Goal: Communication & Community: Answer question/provide support

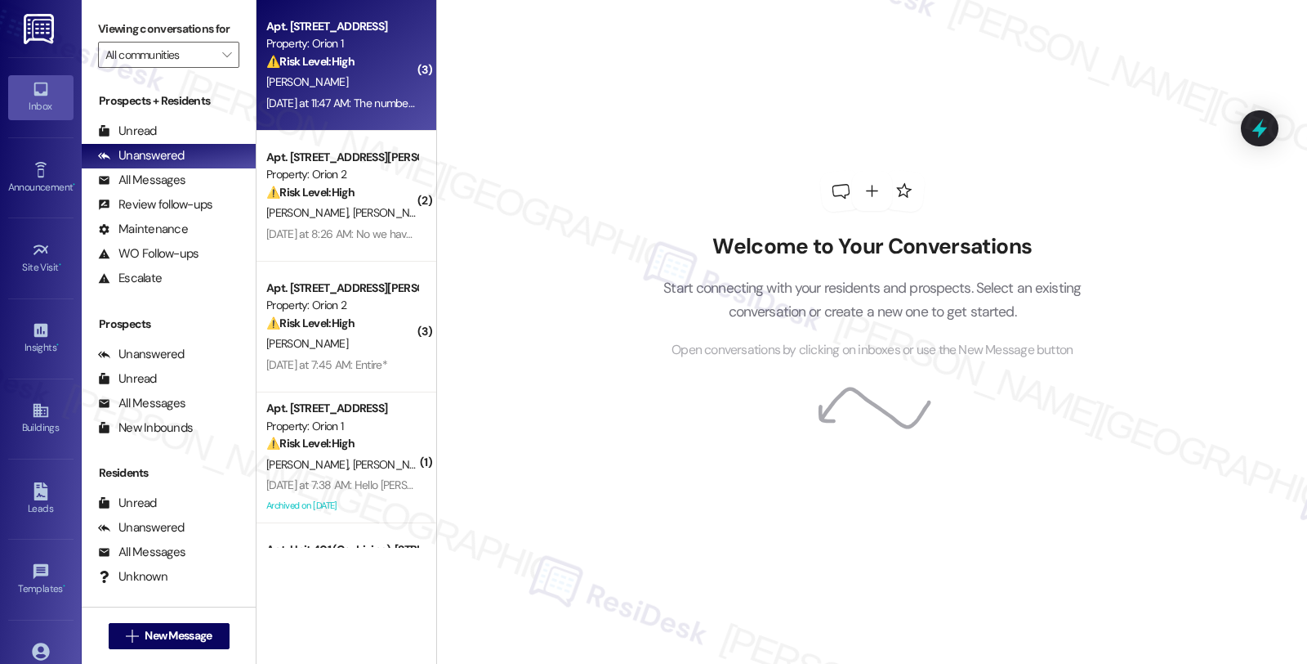
click at [373, 101] on div "[DATE] at 11:47 AM: The number provided has been disconnected [DATE] at 11:47 A…" at bounding box center [419, 103] width 306 height 15
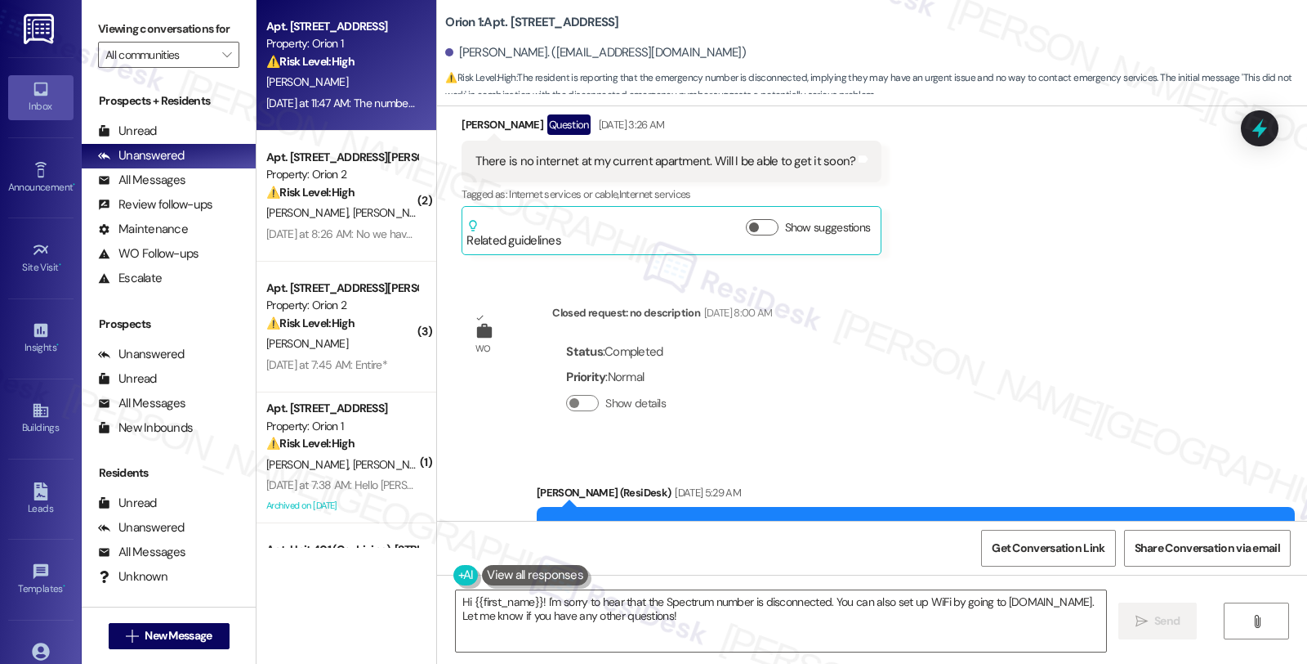
scroll to position [4669, 0]
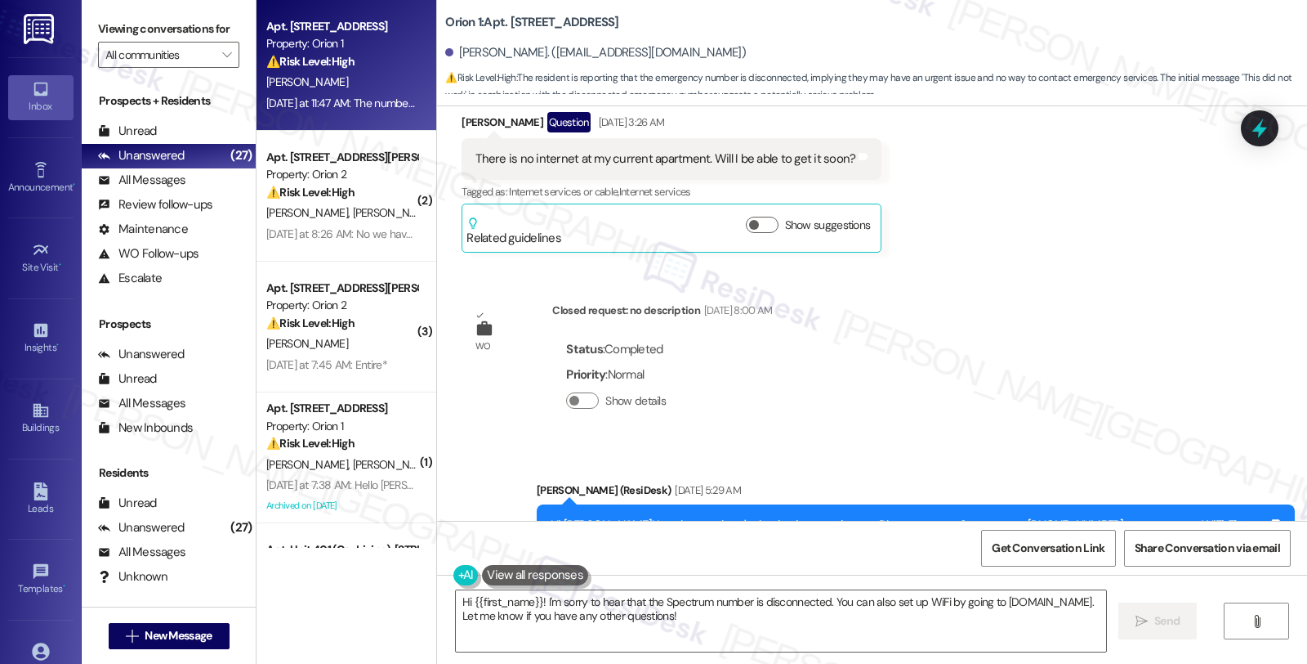
click at [985, 329] on div "WO Opened request: no description [DATE] 8:00 AM Status : Completed Priority : …" at bounding box center [872, 313] width 870 height 414
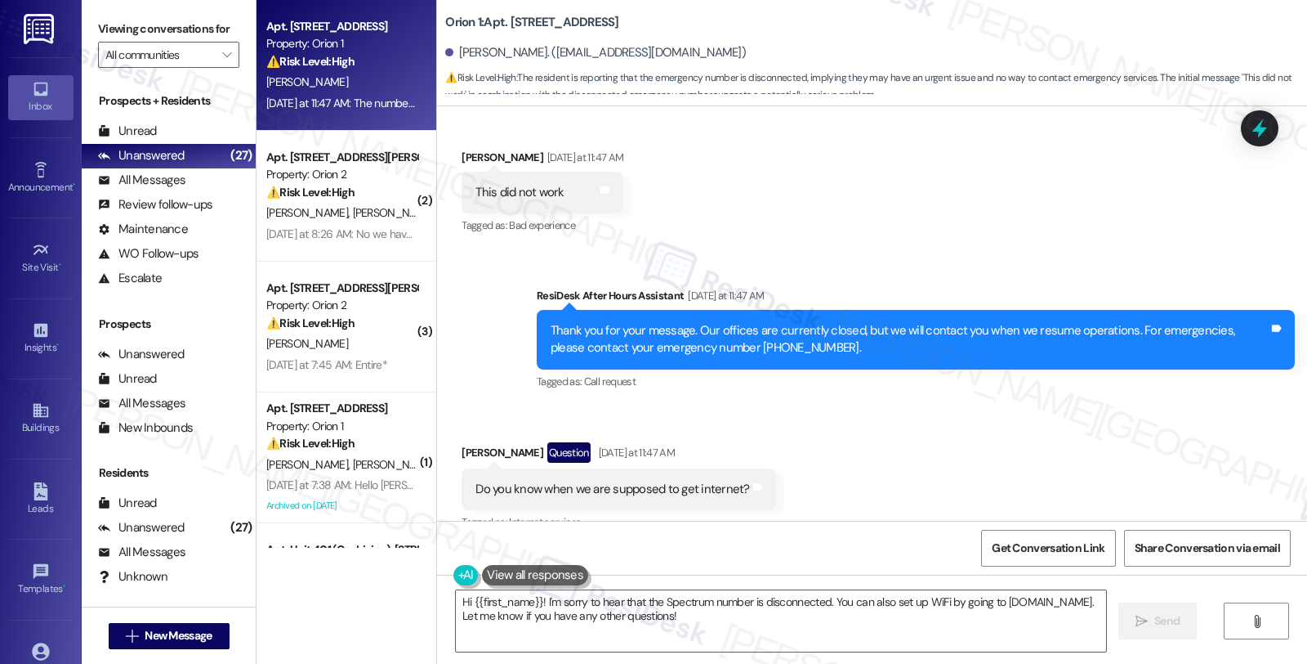
scroll to position [5396, 0]
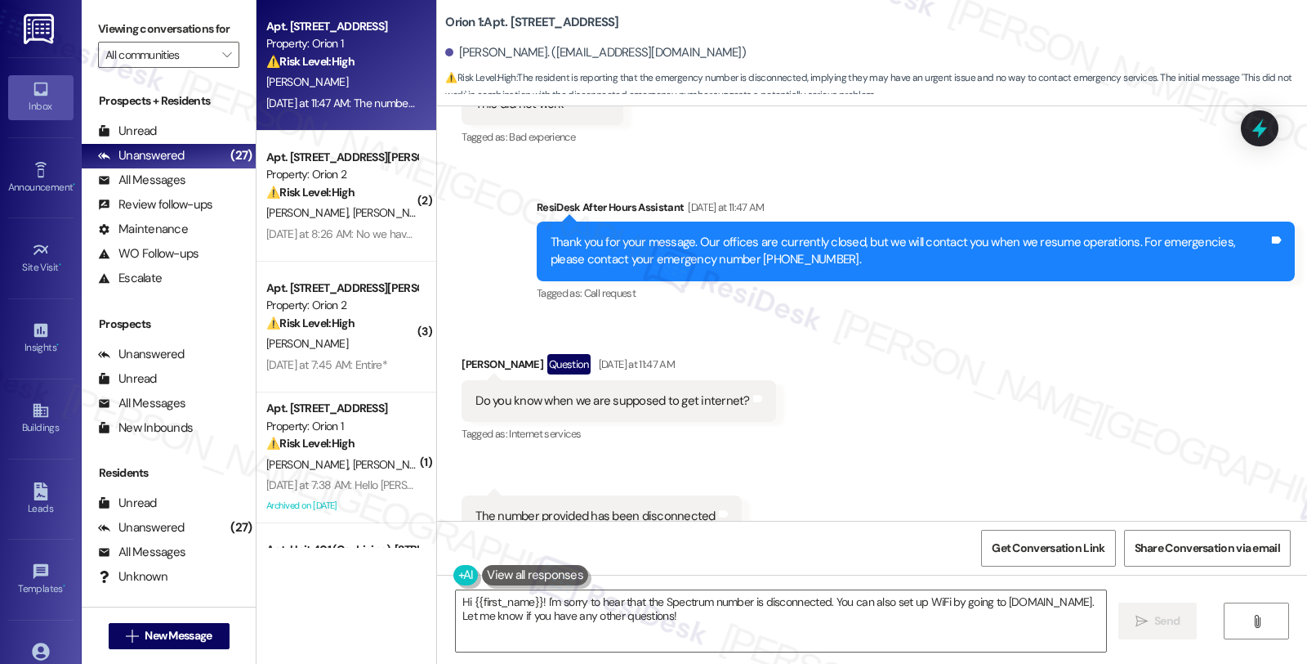
click at [1049, 378] on div "Received via SMS [PERSON_NAME] Question [DATE] at 11:47 AM Do you know when we …" at bounding box center [872, 445] width 870 height 257
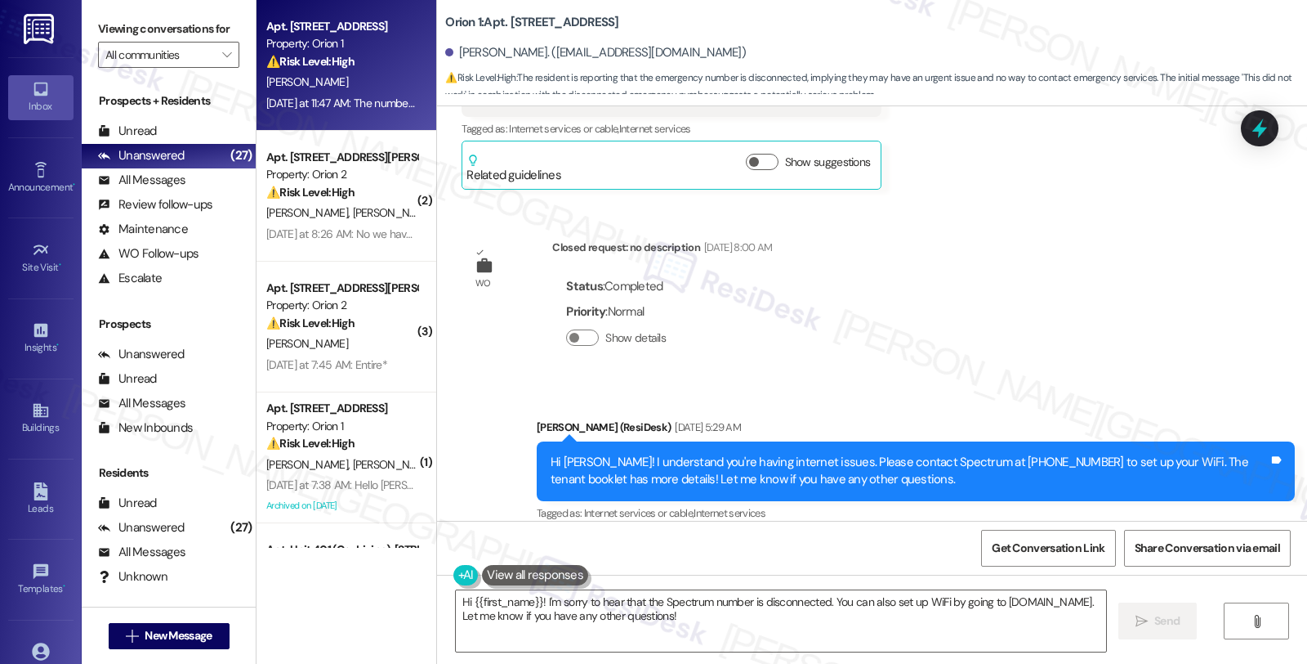
scroll to position [4669, 0]
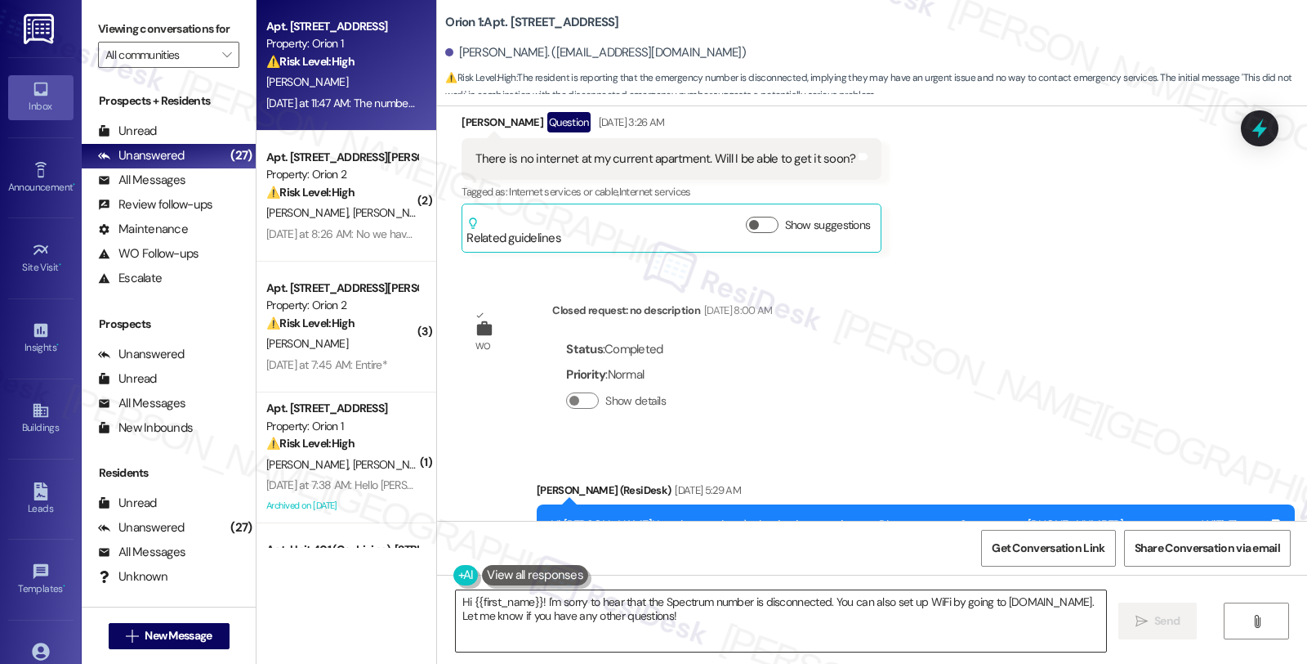
click at [533, 602] on textarea "Hi {{first_name}}! I'm sorry to hear that the Spectrum number is disconnected. …" at bounding box center [781, 620] width 650 height 61
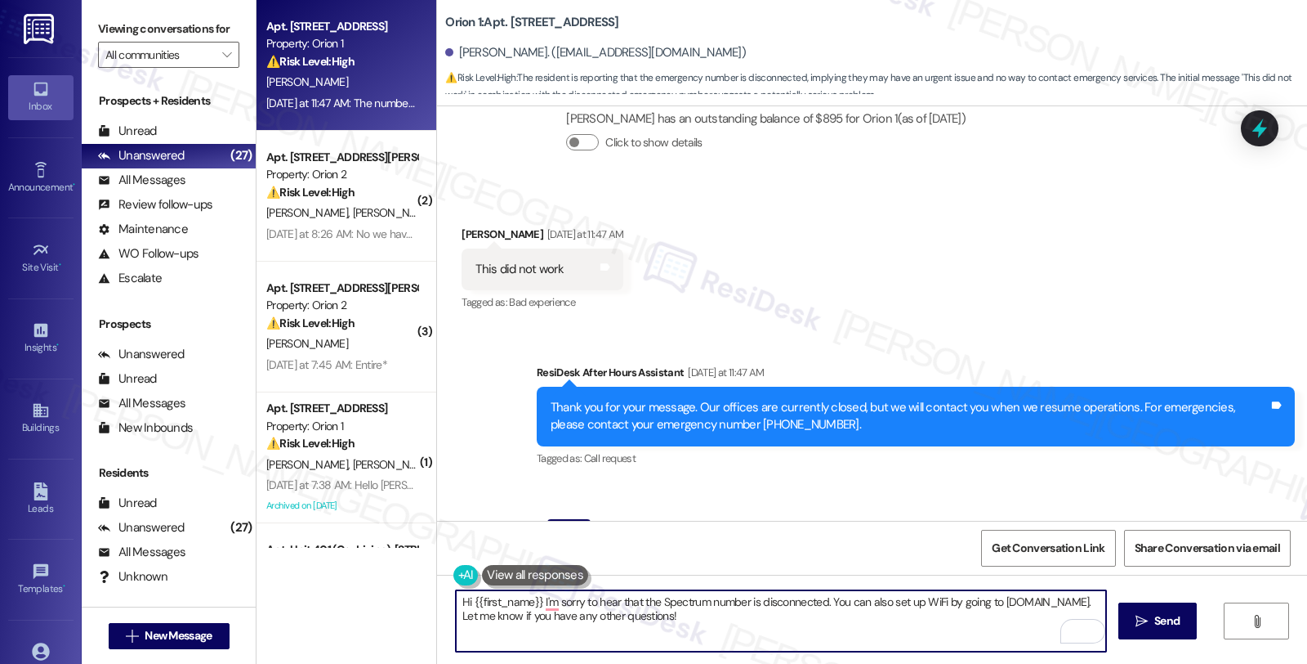
scroll to position [5396, 0]
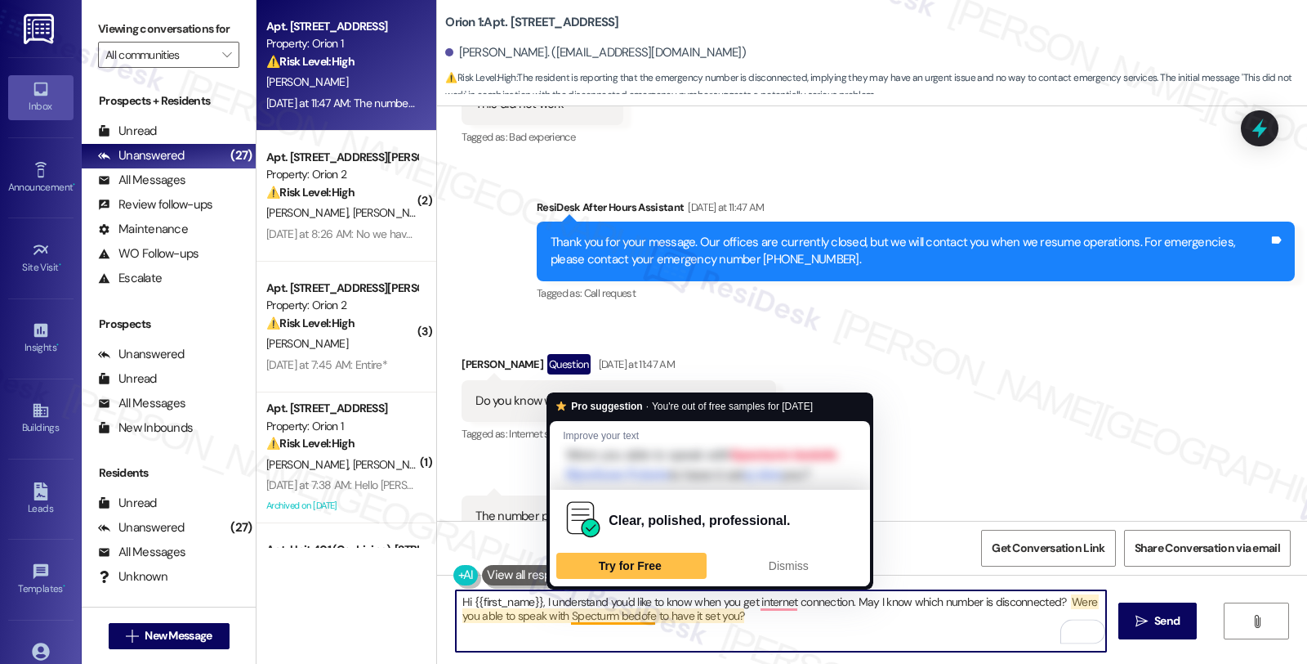
click at [626, 615] on textarea "Hi {{first_name}}, I understand you'd like to know when you get internet connec…" at bounding box center [781, 620] width 650 height 61
click at [626, 614] on textarea "Hi {{first_name}}, I understand you'd like to know when you get internet connec…" at bounding box center [781, 620] width 650 height 61
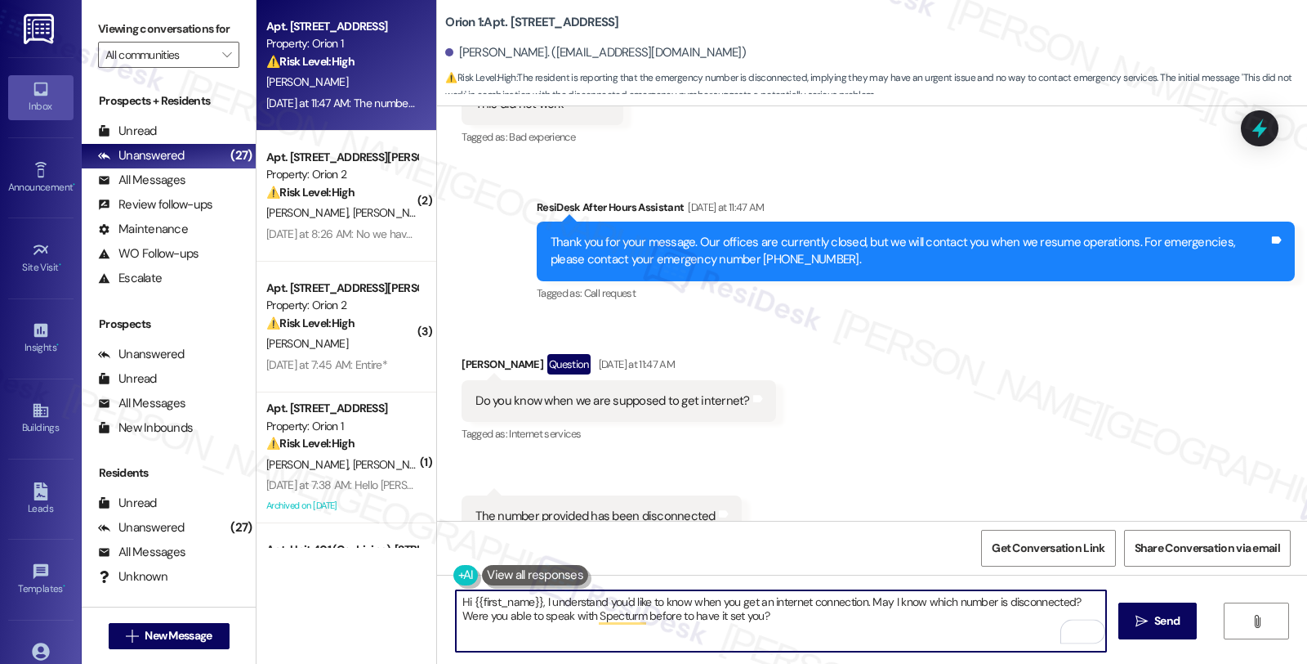
click at [685, 621] on textarea "Hi {{first_name}}, I understand you'd like to know when you get an internet con…" at bounding box center [781, 620] width 650 height 61
click at [811, 621] on textarea "Hi {{first_name}}, I understand you'd like to know when you get an internet con…" at bounding box center [781, 620] width 650 height 61
type textarea "Hi {{first_name}}, I understand you'd like to know when you get an internet con…"
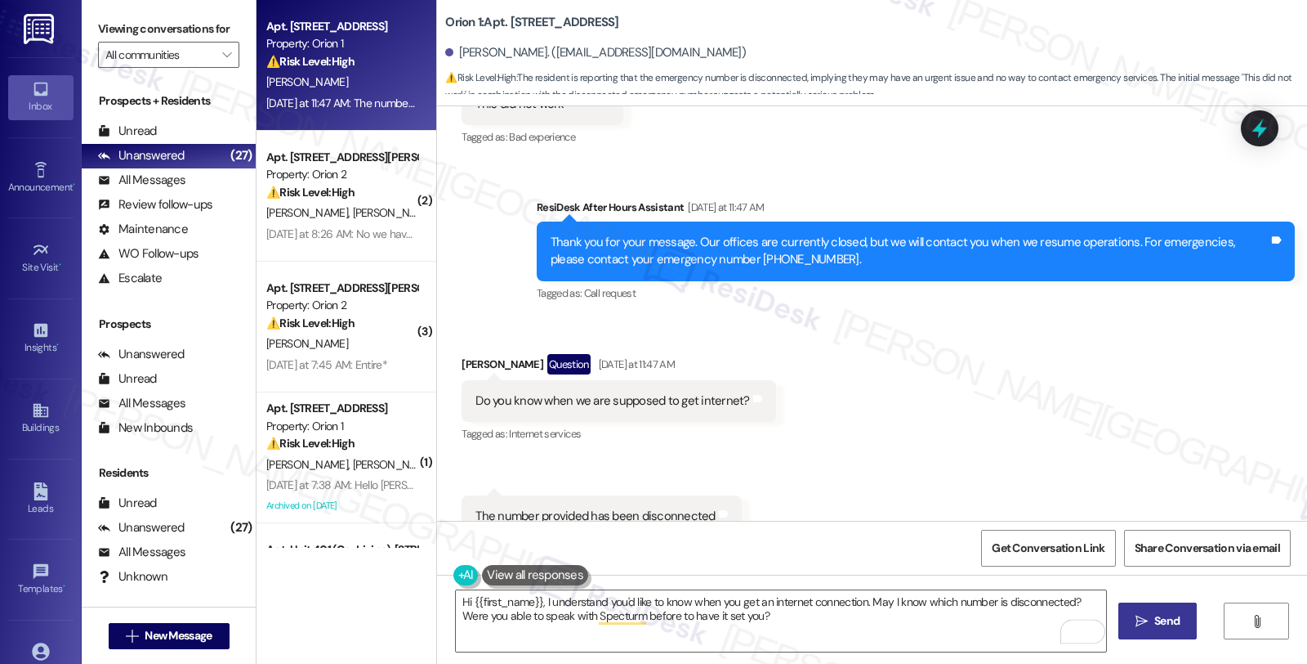
click at [1173, 622] on span "Send" at bounding box center [1167, 620] width 25 height 17
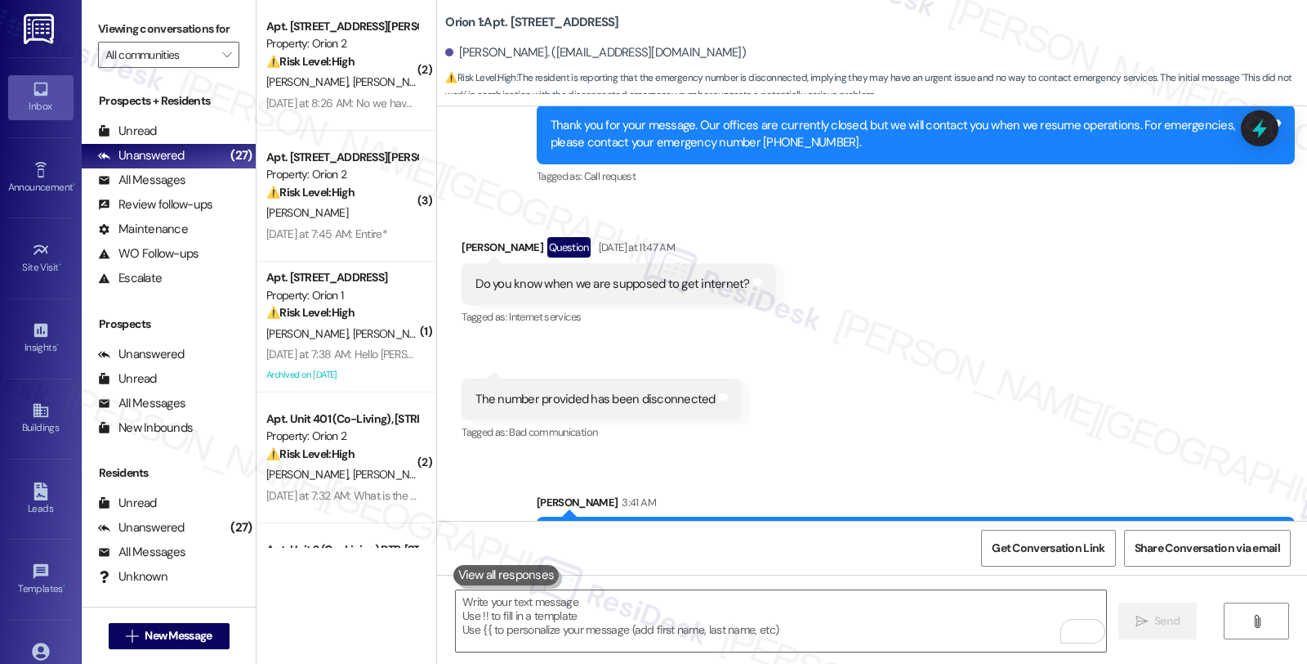
scroll to position [5527, 0]
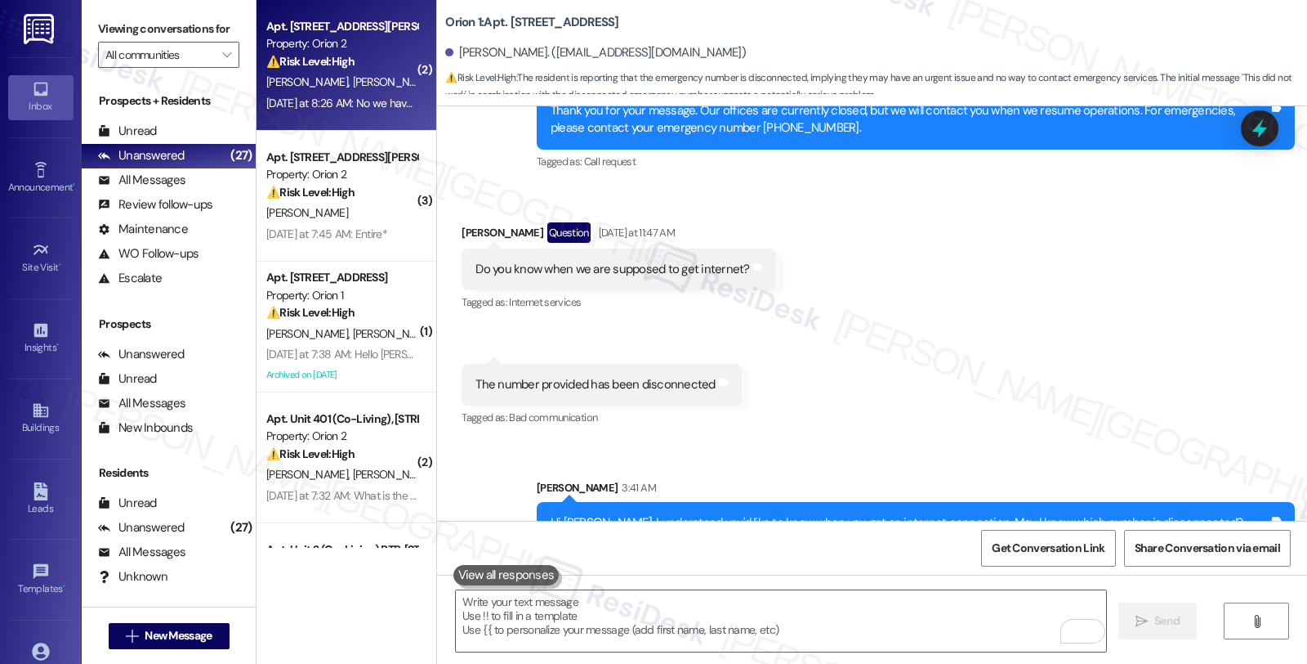
click at [439, 83] on span "[PERSON_NAME]" at bounding box center [480, 81] width 82 height 15
type textarea "Fetching suggested responses. Please feel free to read through the conversation…"
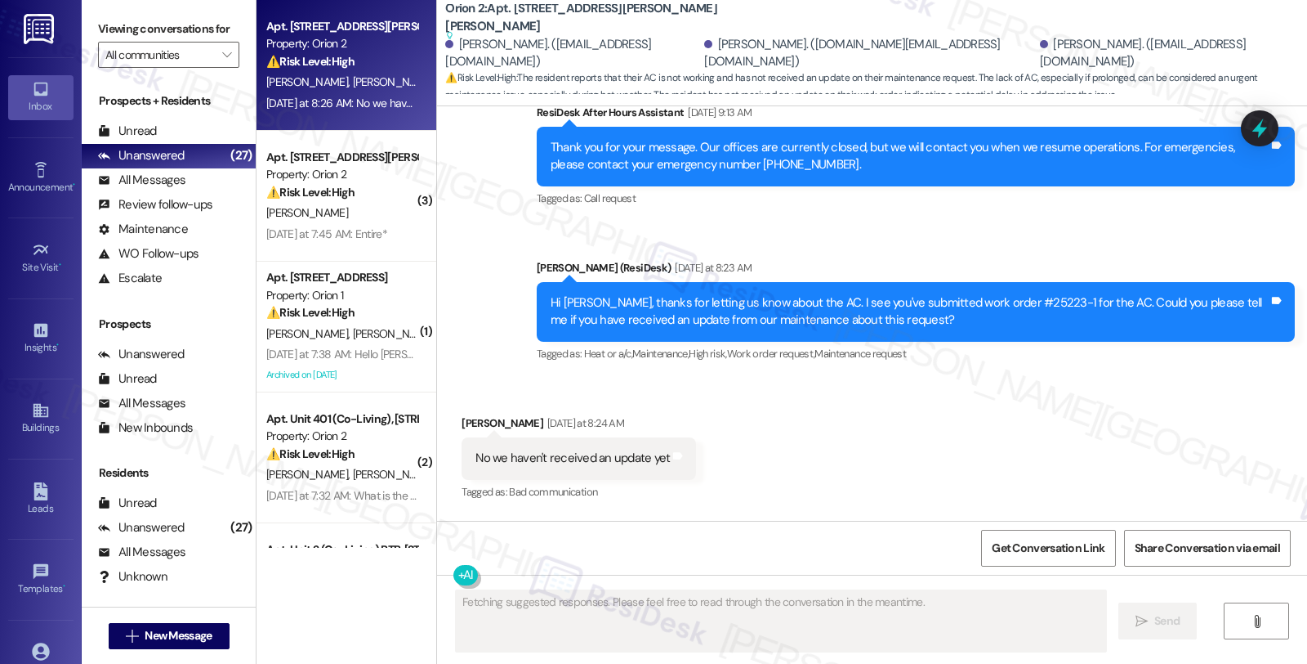
scroll to position [12547, 0]
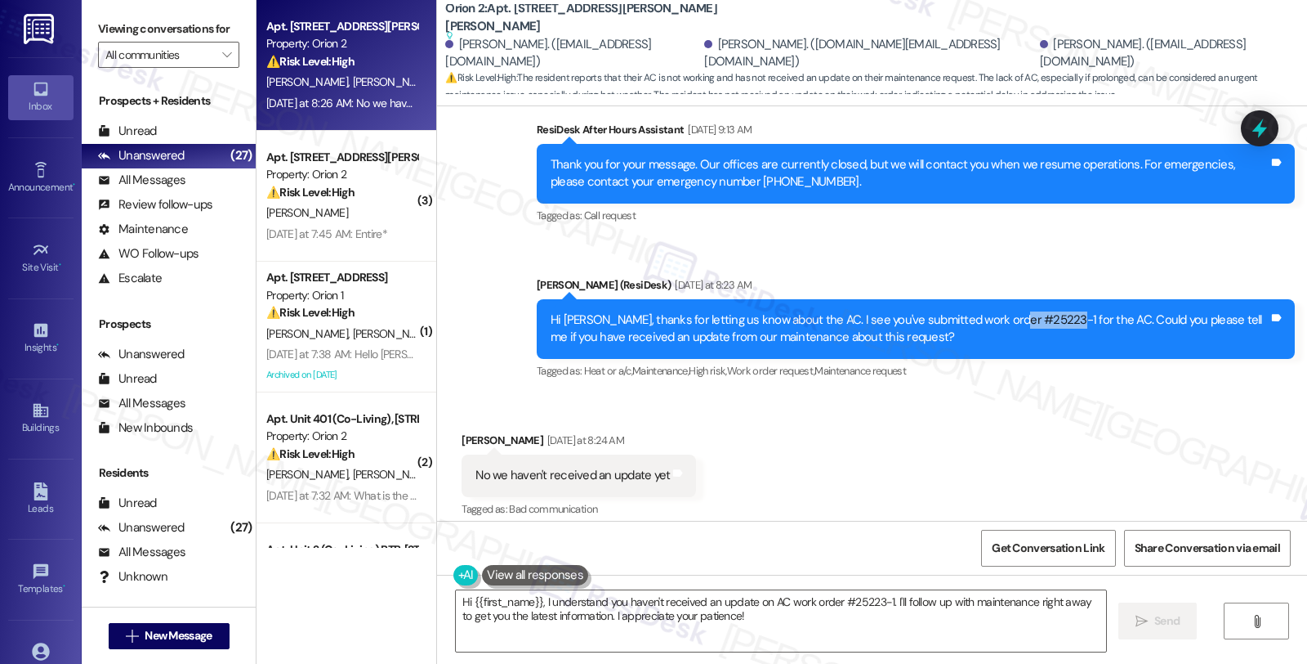
drag, startPoint x: 989, startPoint y: 197, endPoint x: 1043, endPoint y: 198, distance: 53.9
click at [1043, 311] on div "Hi [PERSON_NAME], thanks for letting us know about the AC. I see you've submitt…" at bounding box center [910, 328] width 718 height 35
copy div "#25223-1"
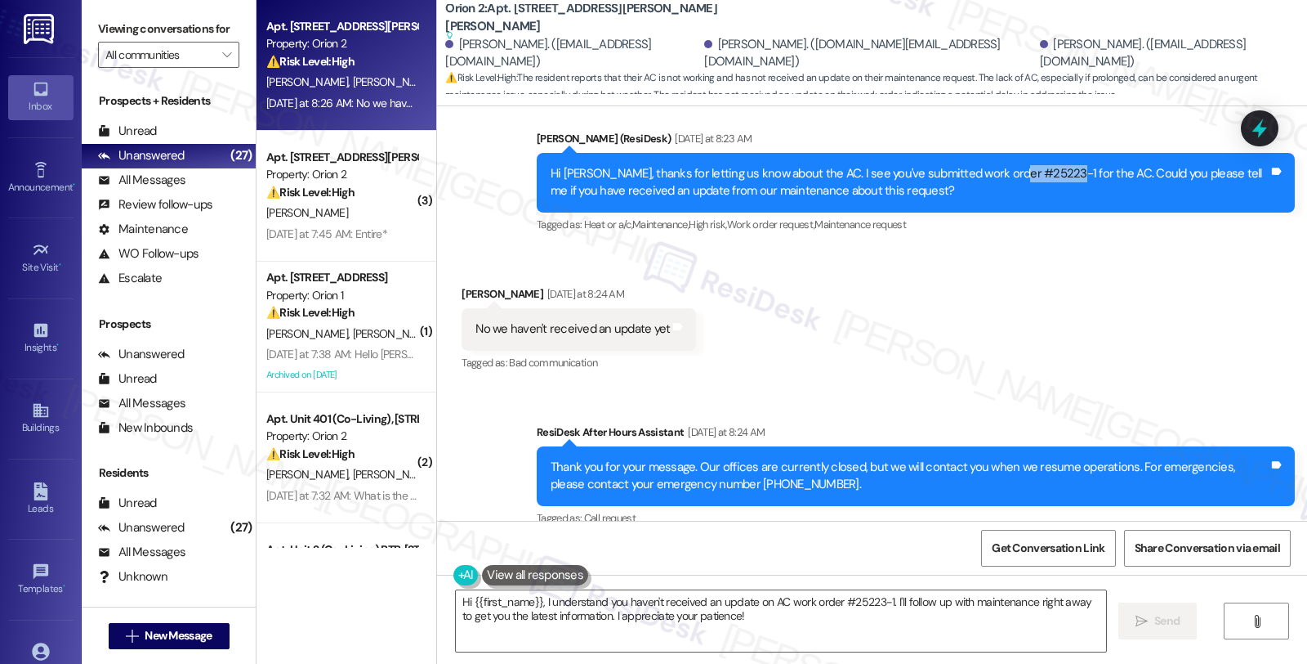
scroll to position [12880, 0]
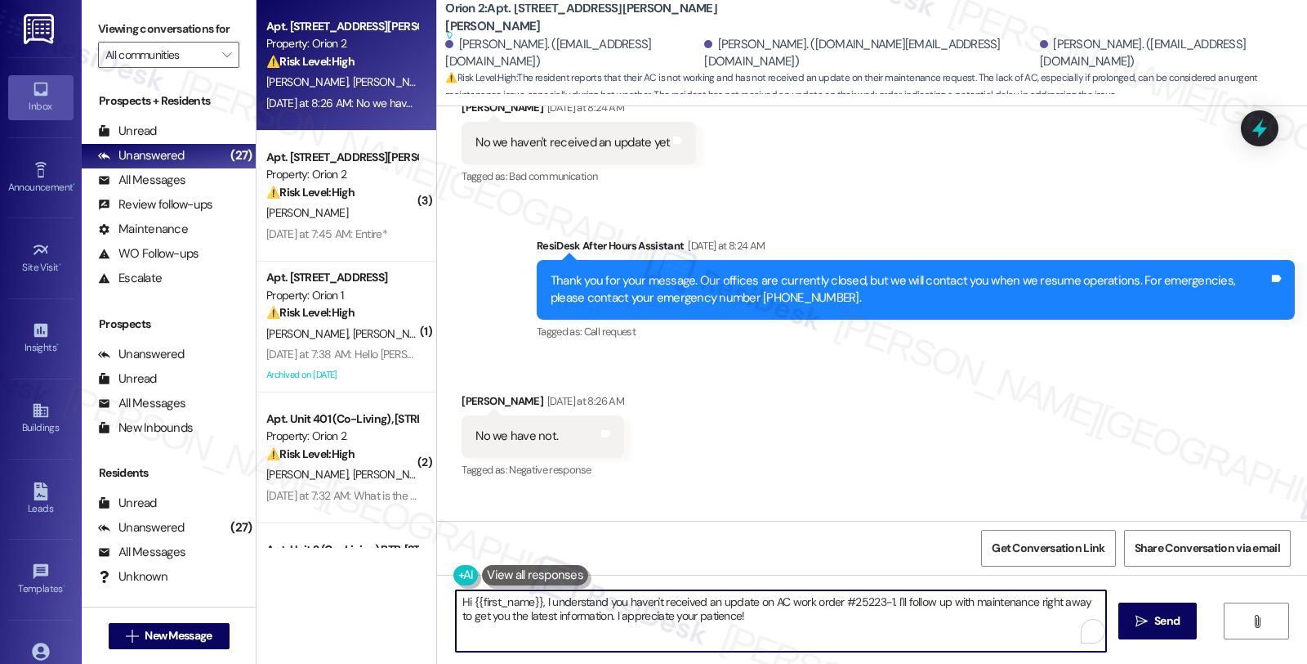
drag, startPoint x: 535, startPoint y: 593, endPoint x: 438, endPoint y: 593, distance: 97.2
click at [447, 593] on div "Hi {{first_name}}, I understand you haven't received an update on AC work order…" at bounding box center [773, 620] width 652 height 63
drag, startPoint x: 854, startPoint y: 602, endPoint x: 869, endPoint y: 632, distance: 33.3
click at [869, 632] on textarea "I understand you haven't received an update on AC work order #25223-1. I'll fol…" at bounding box center [781, 620] width 650 height 61
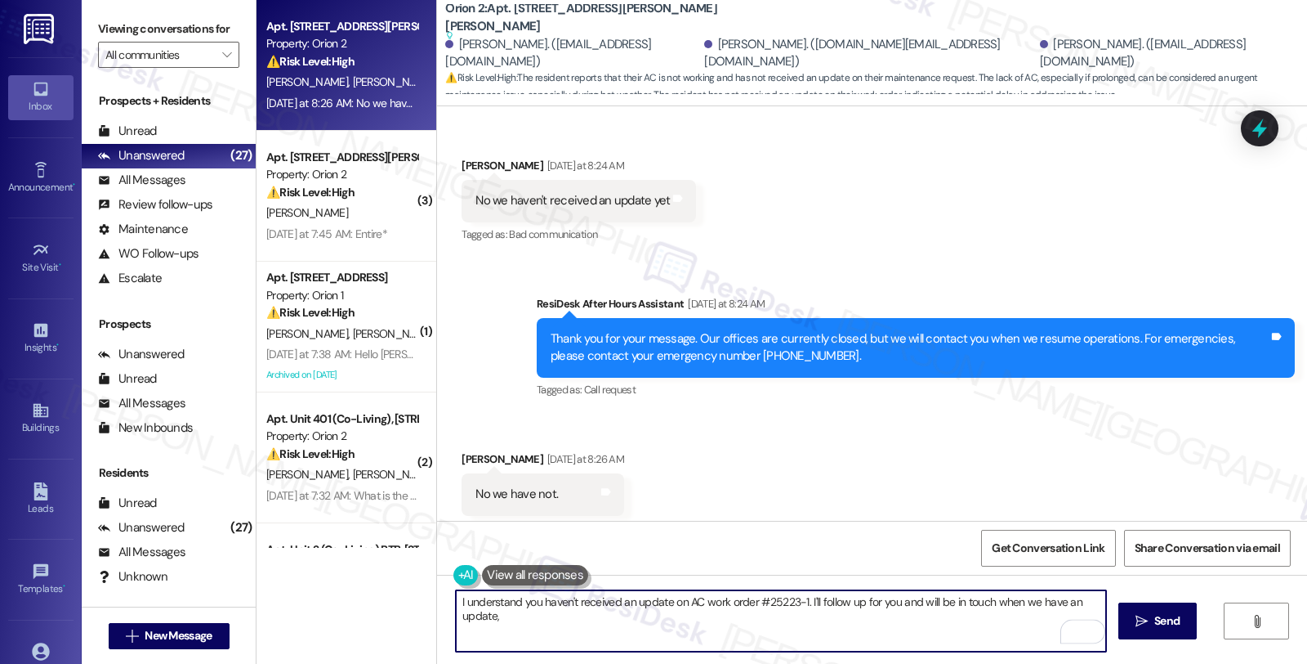
scroll to position [12789, 0]
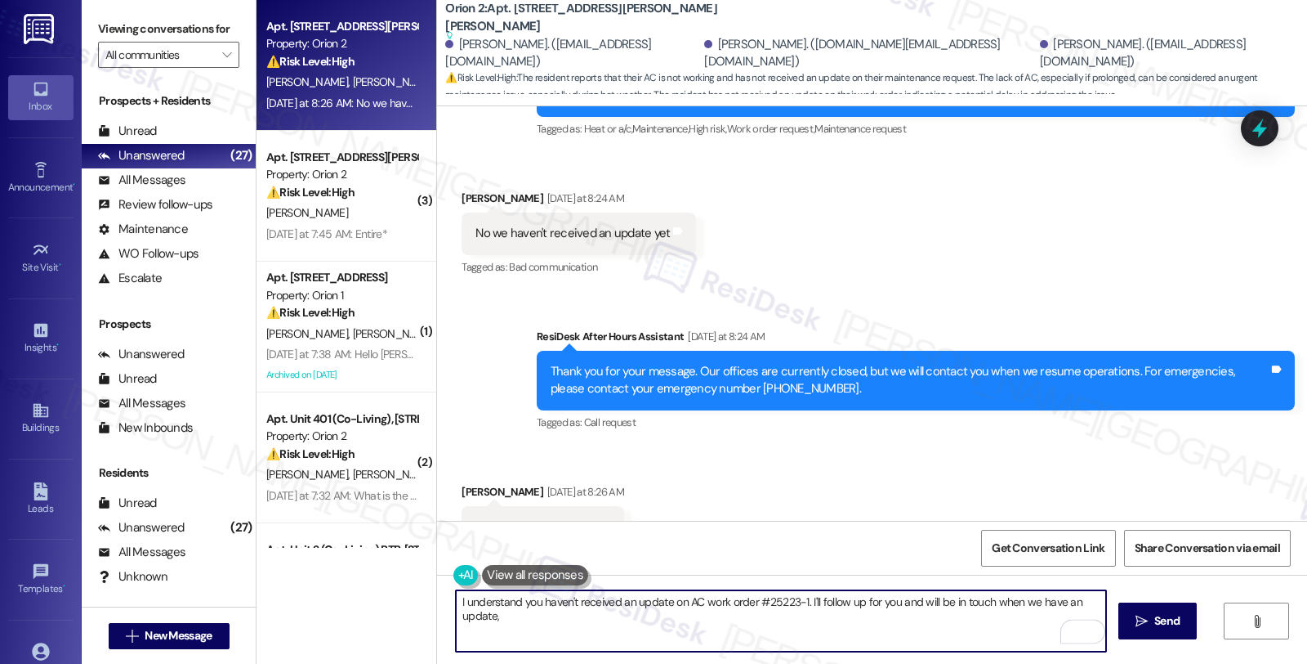
click at [870, 606] on textarea "I understand you haven't received an update on AC work order #25223-1. I'll fol…" at bounding box center [781, 620] width 650 height 61
click at [802, 622] on textarea "I understand you haven't received an update on AC work order #25223-1. I'll fol…" at bounding box center [781, 620] width 650 height 61
click at [556, 611] on textarea "I understand you haven't received an update on AC work order #25223-1. I'll fol…" at bounding box center [781, 620] width 650 height 61
type textarea "I understand you haven't received an update on AC work order #25223-1. I'll fol…"
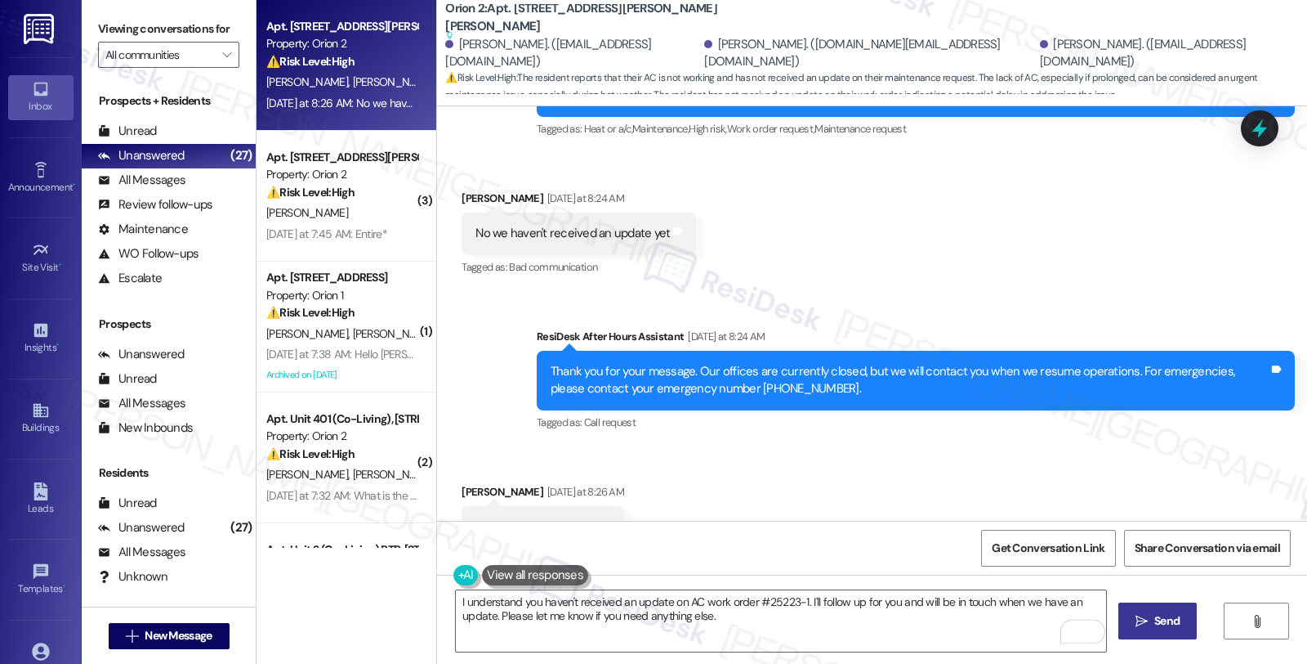
click at [1146, 614] on icon "" at bounding box center [1142, 620] width 12 height 13
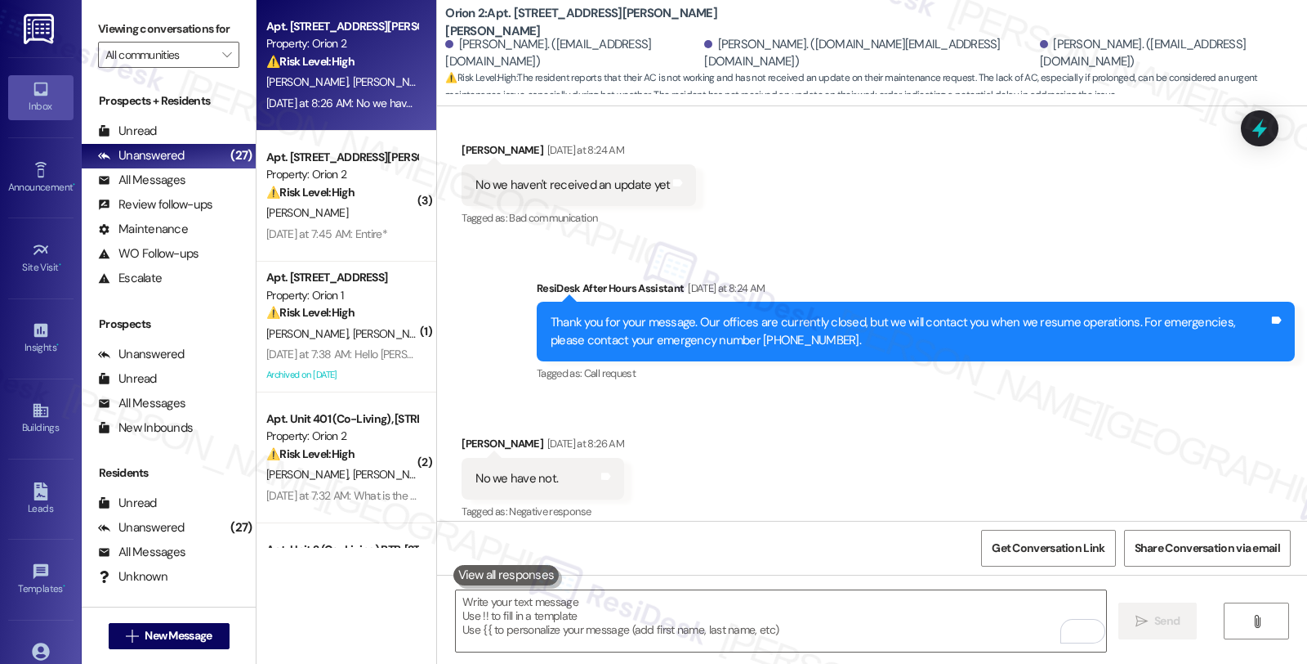
scroll to position [12680, 0]
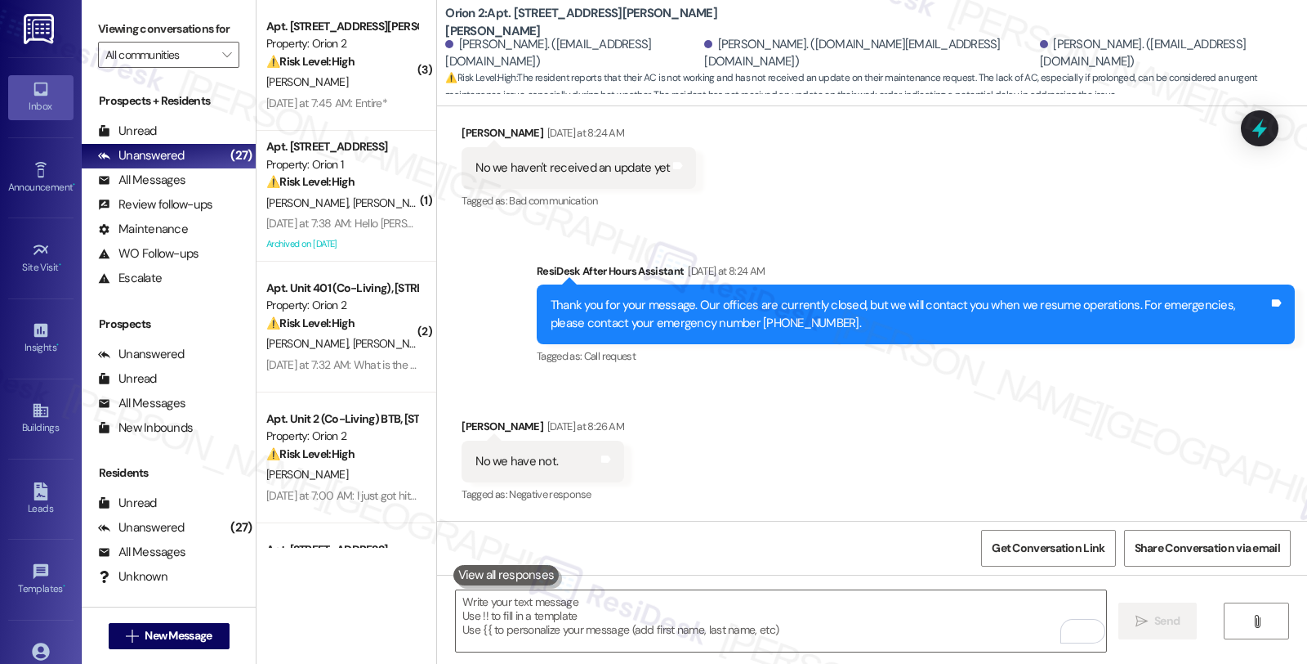
scroll to position [12962, 0]
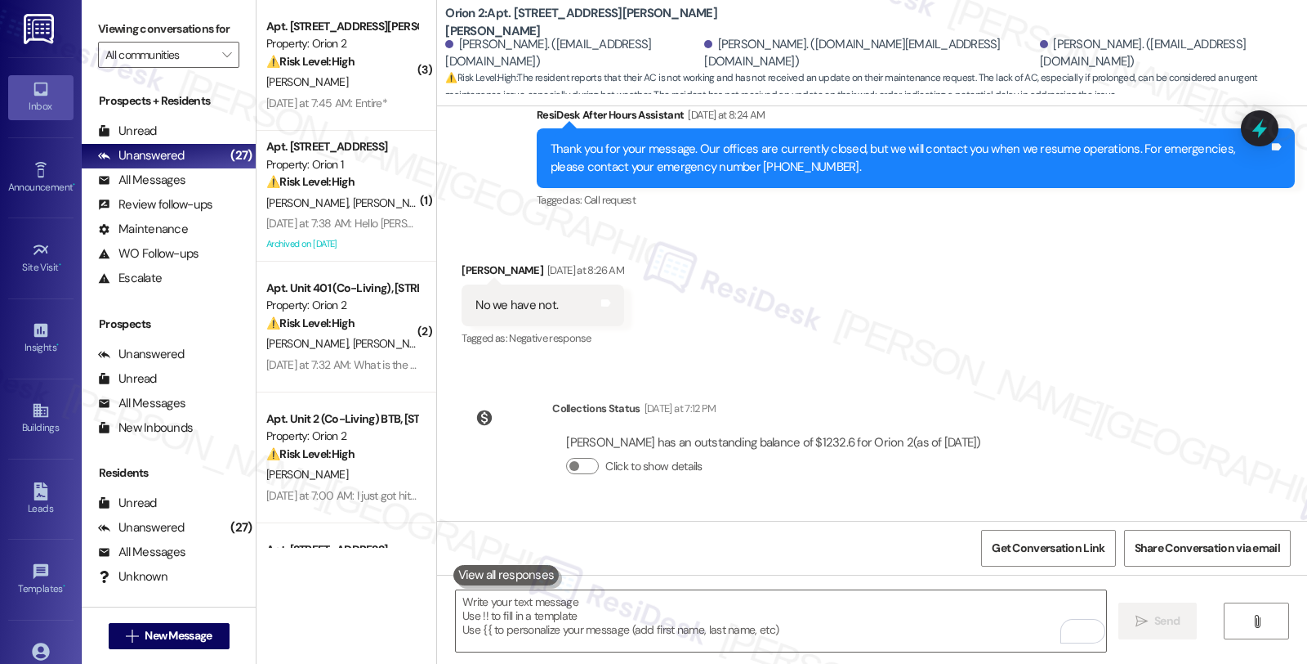
drag, startPoint x: 868, startPoint y: 467, endPoint x: 910, endPoint y: 469, distance: 42.6
click at [910, 584] on div "I understand you haven't received an update on AC work order #25223-1. I'll fol…" at bounding box center [910, 601] width 718 height 35
copy div "25223-1."
click at [1121, 320] on div "WO [PERSON_NAME] started [DATE] 8:00 AM Show details Survey, sent via SMS Resid…" at bounding box center [872, 313] width 870 height 414
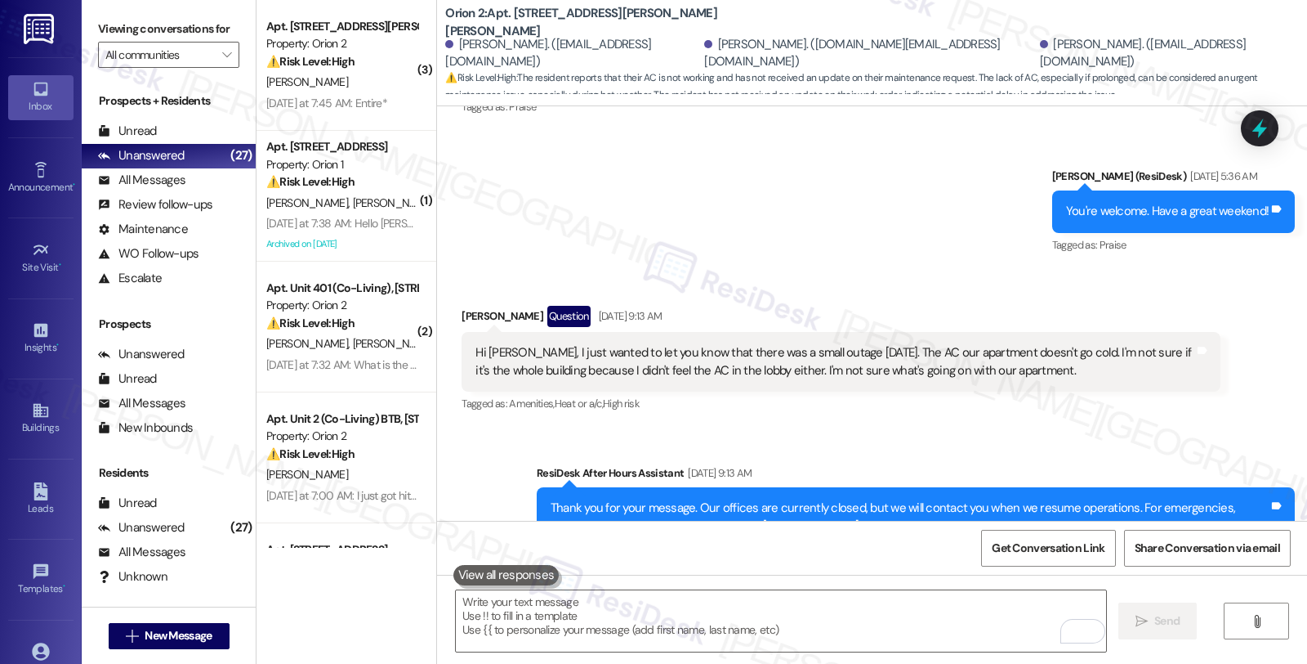
scroll to position [12145, 0]
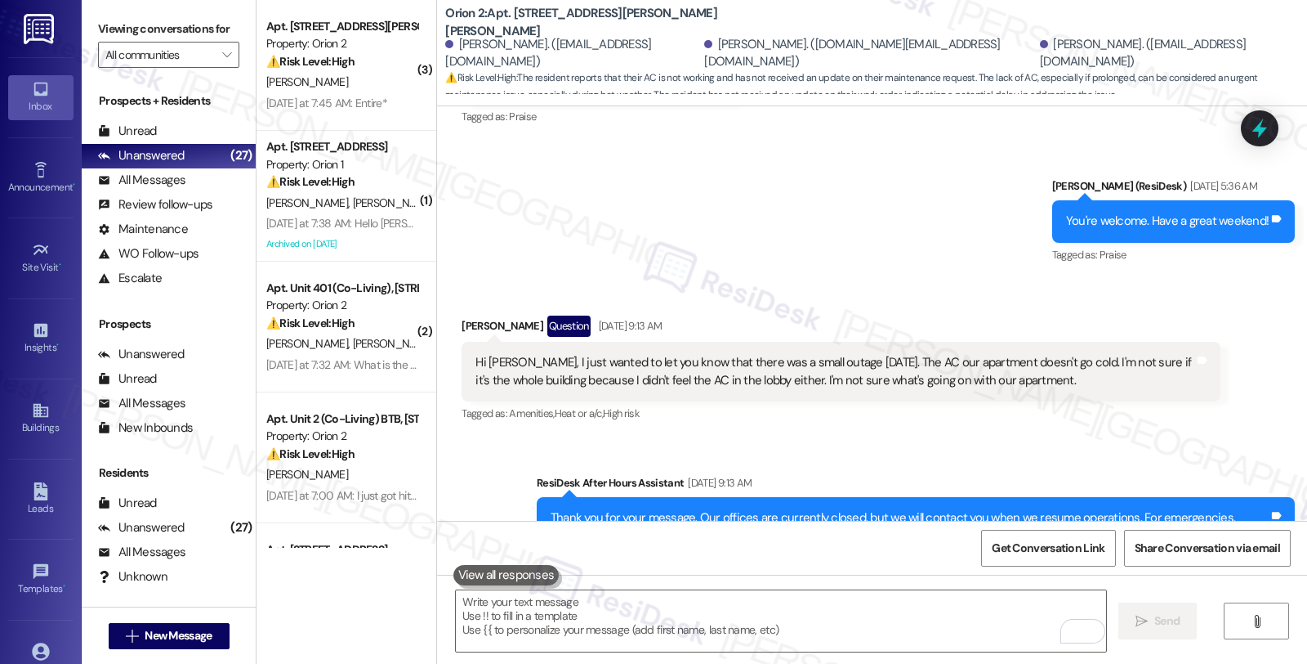
click at [1241, 140] on div at bounding box center [1260, 128] width 38 height 36
click at [1248, 131] on icon at bounding box center [1260, 128] width 28 height 28
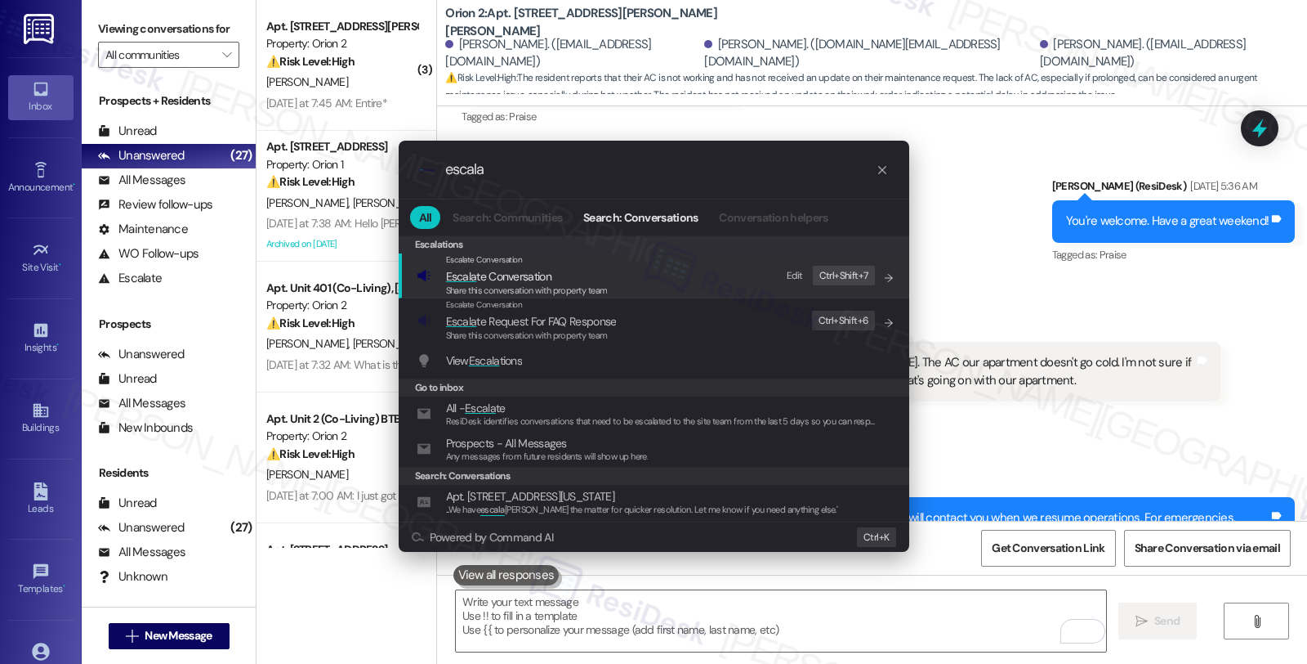
type input "escala"
click at [576, 273] on span "Escala te Conversation" at bounding box center [527, 276] width 162 height 18
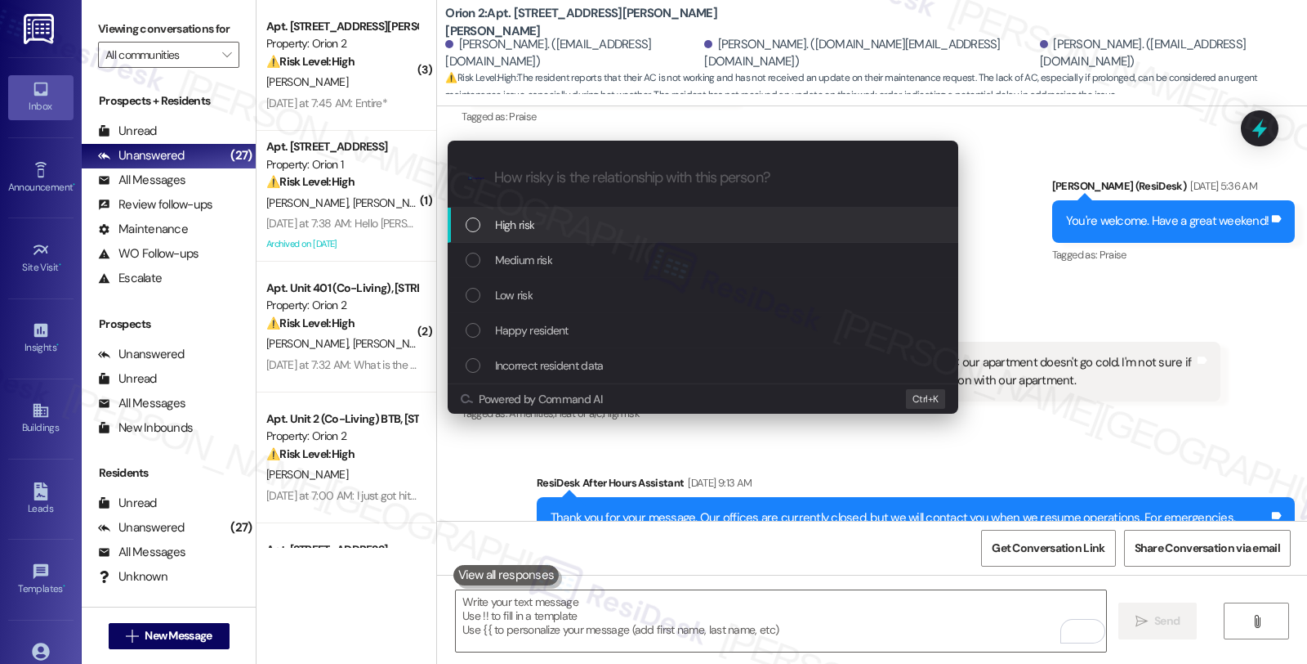
click at [521, 235] on div "High risk" at bounding box center [703, 225] width 511 height 35
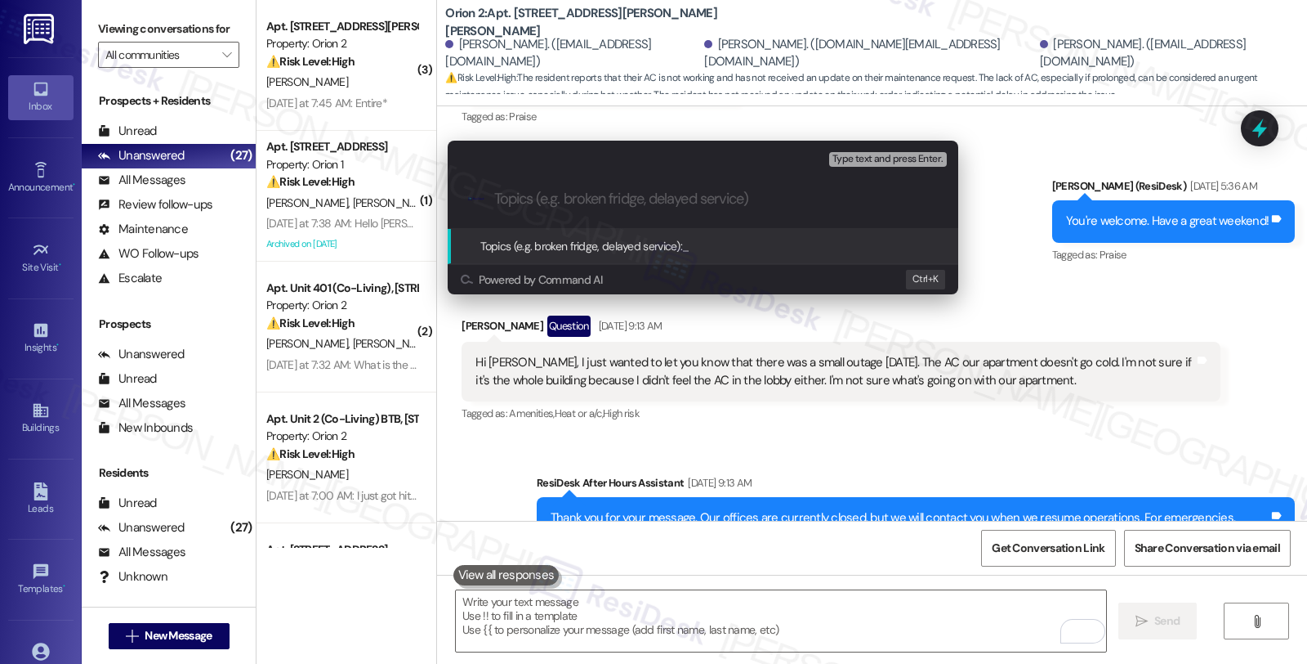
paste input "25223-1."
click at [497, 193] on input "25223-1 (AC)" at bounding box center [709, 198] width 431 height 17
type input "Follow up WO #25223-1 (AC)"
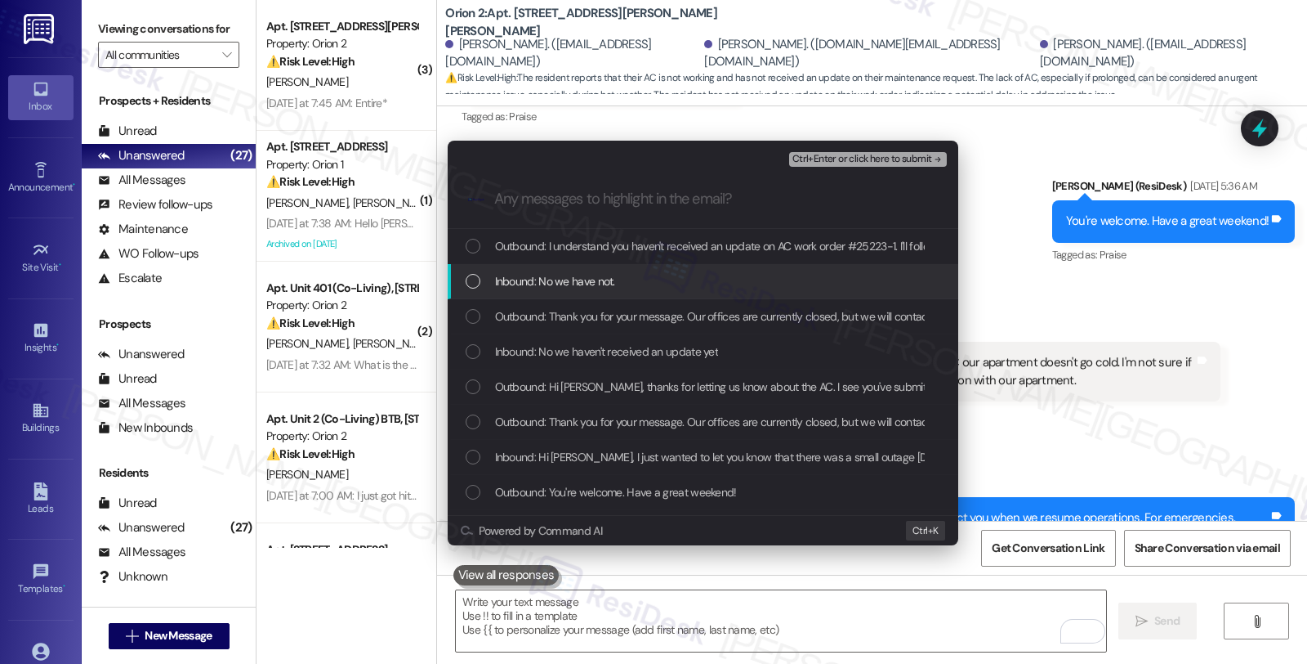
click at [537, 266] on div "Inbound: No we have not." at bounding box center [703, 281] width 511 height 35
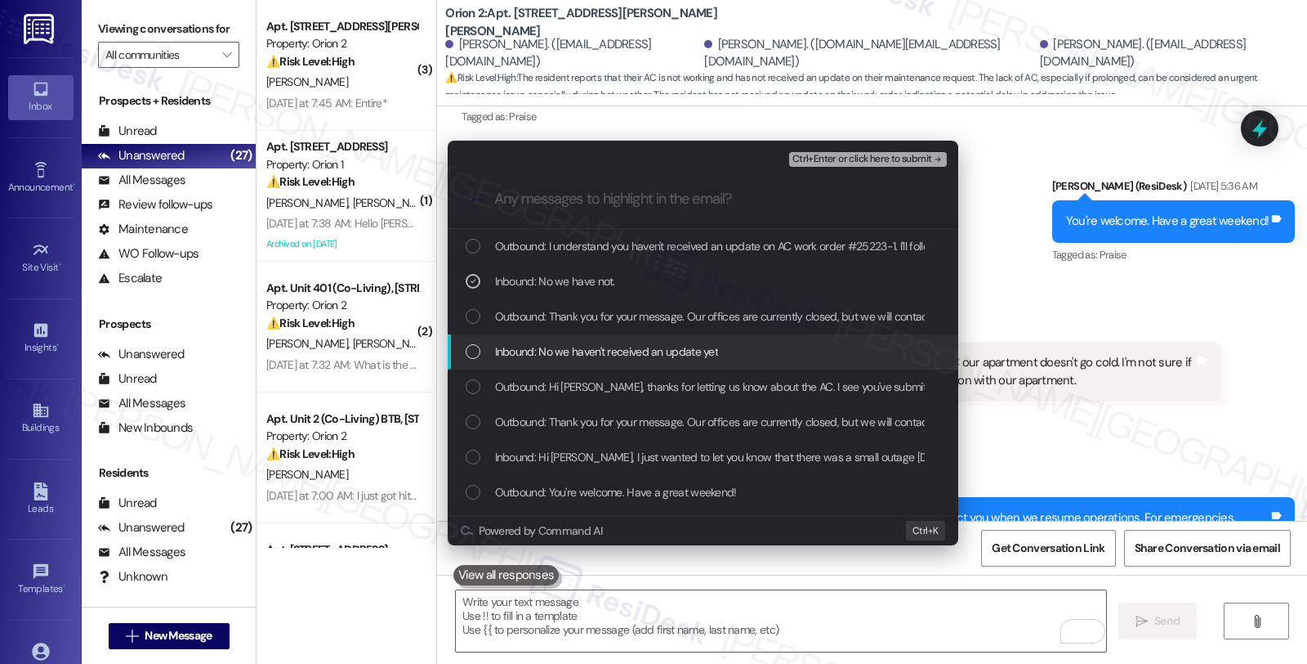
click at [547, 341] on div "Inbound: No we haven't received an update yet" at bounding box center [703, 351] width 511 height 35
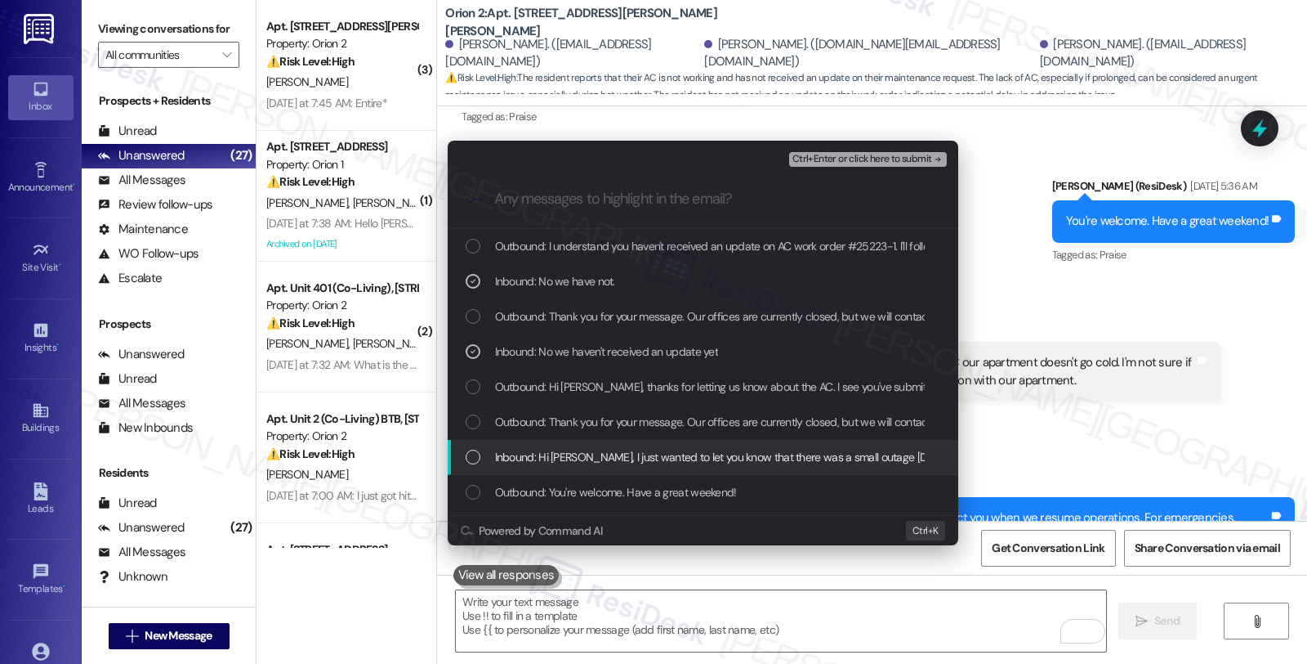
click at [565, 444] on div "Inbound: Hi [PERSON_NAME], I just wanted to let you know that there was a small…" at bounding box center [703, 457] width 511 height 35
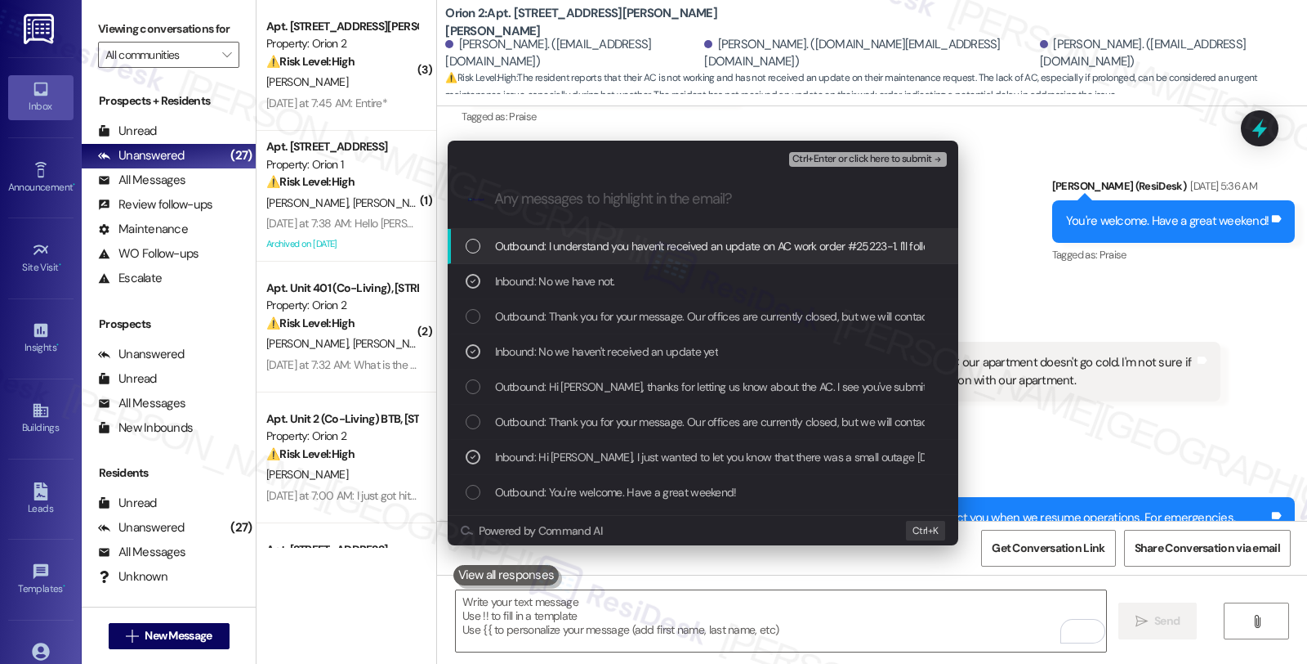
click at [834, 157] on span "Ctrl+Enter or click here to submit" at bounding box center [863, 159] width 140 height 11
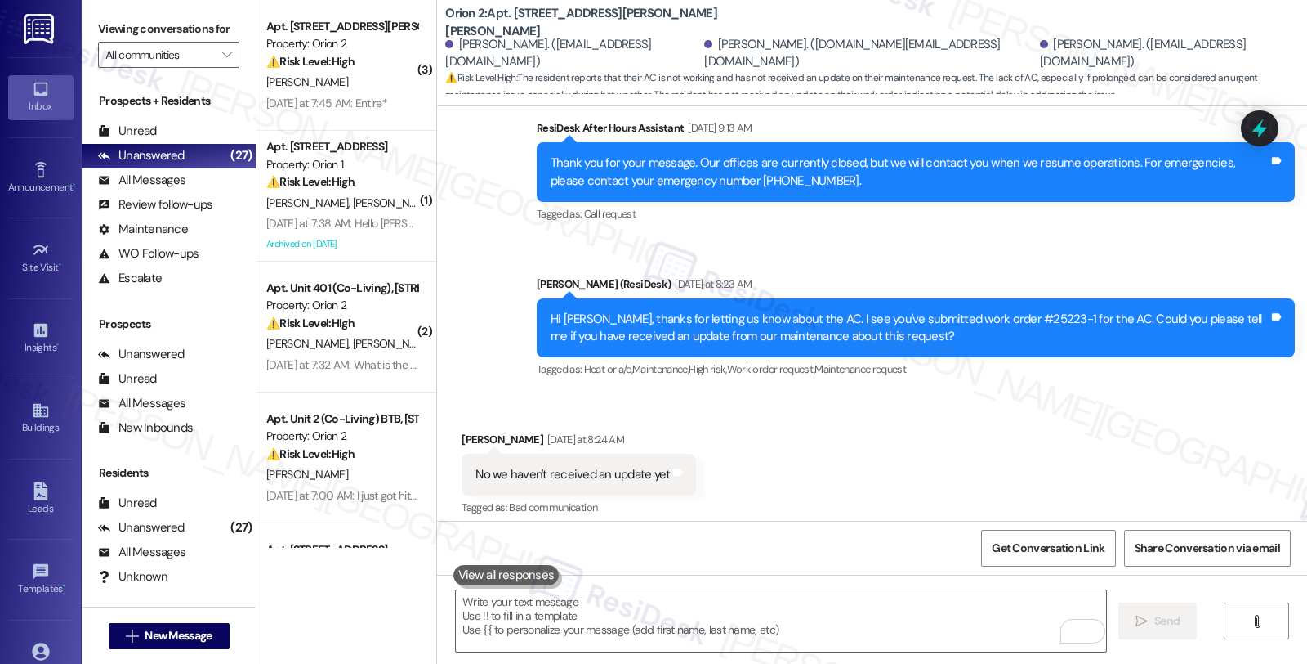
scroll to position [0, 0]
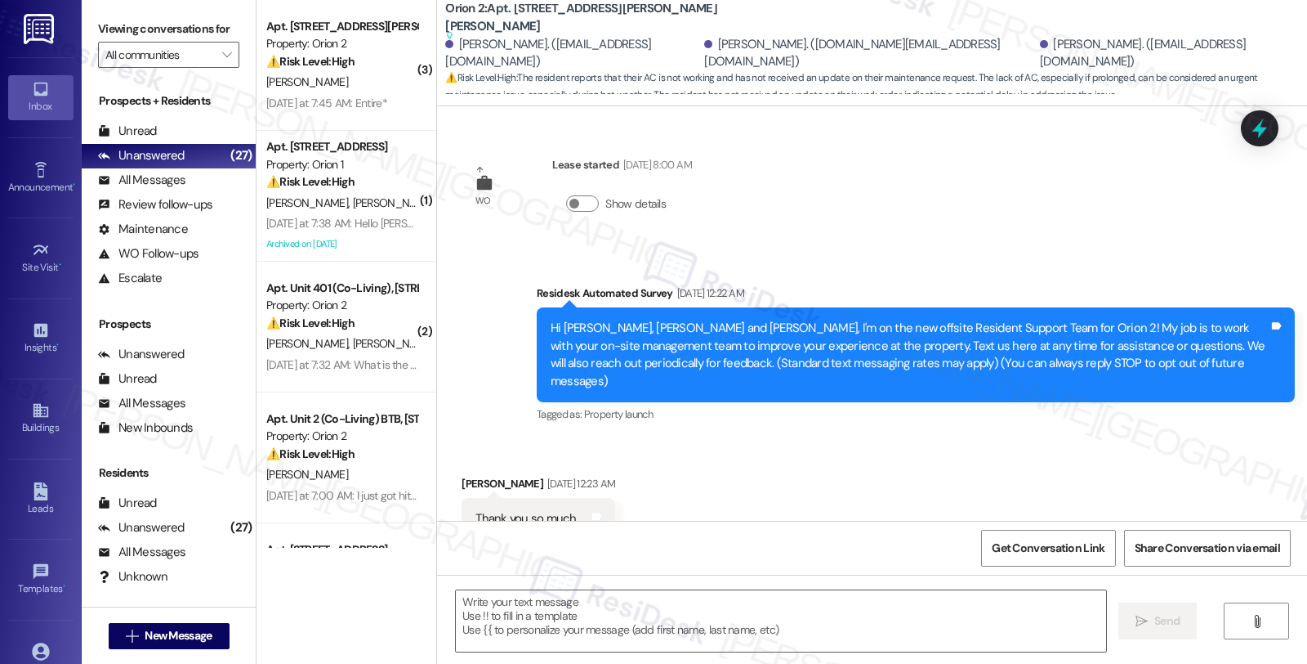
type textarea "Fetching suggested responses. Please feel free to read through the conversation…"
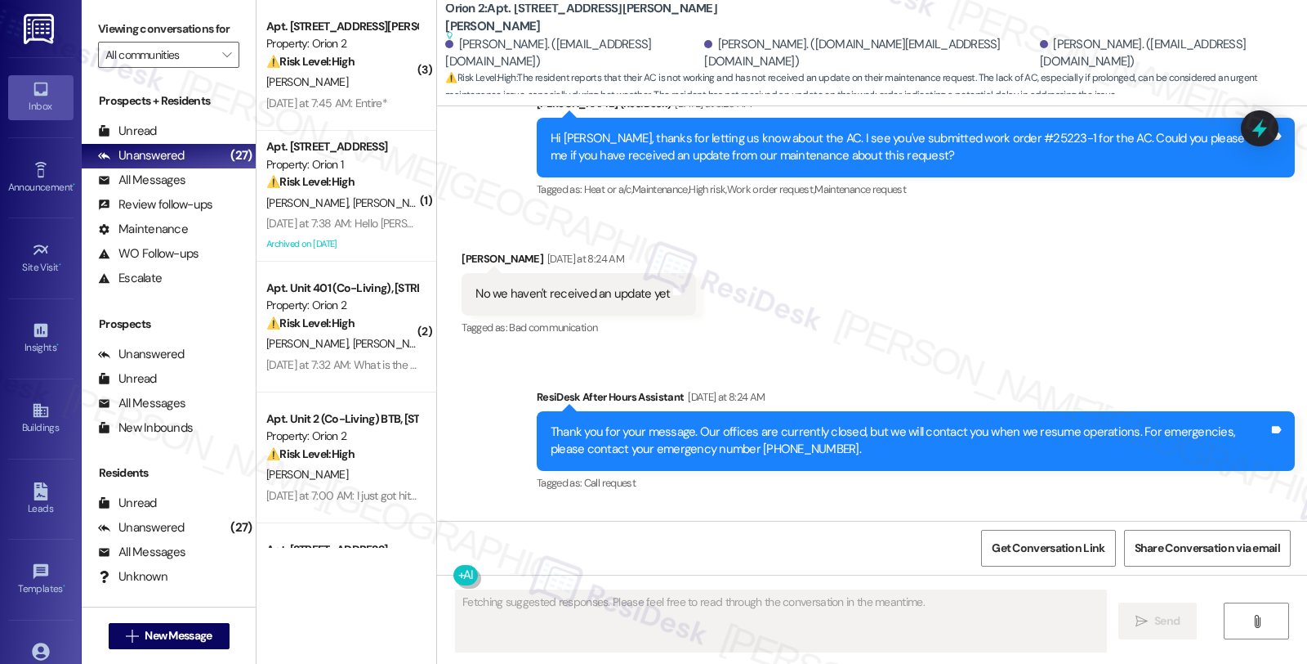
scroll to position [13035, 0]
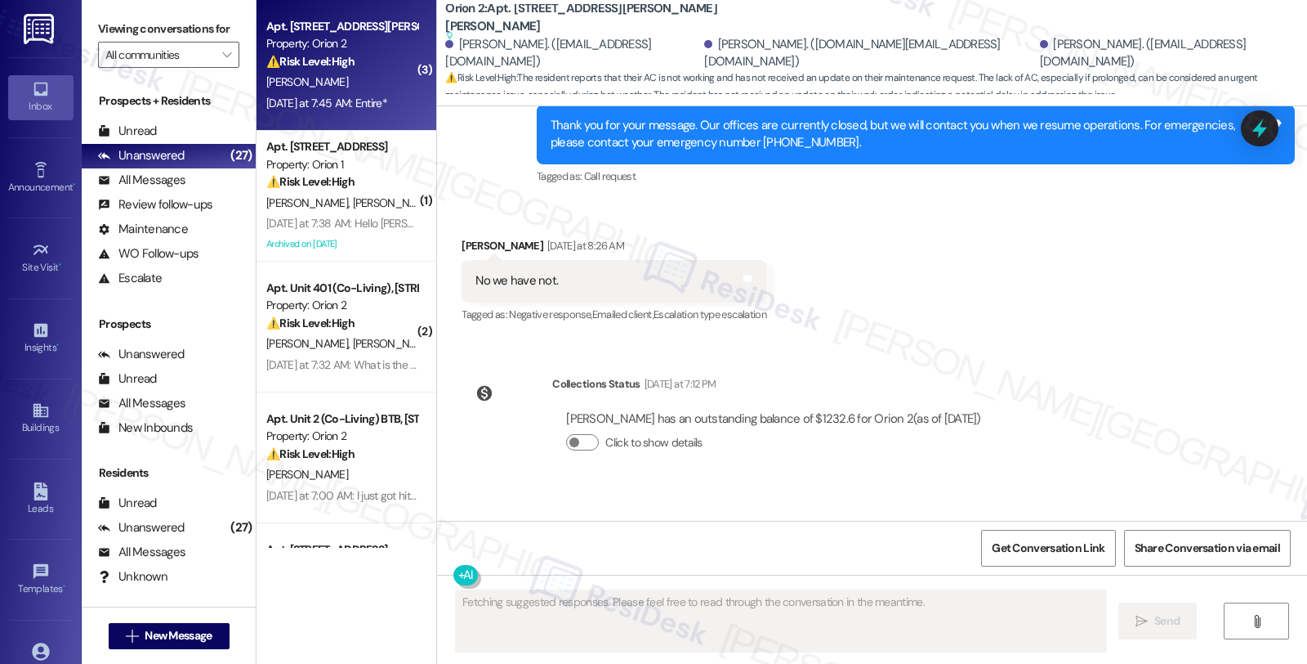
click at [377, 56] on div "⚠️ Risk Level: High The resident is inquiring about the cost of cleaning servic…" at bounding box center [341, 61] width 151 height 17
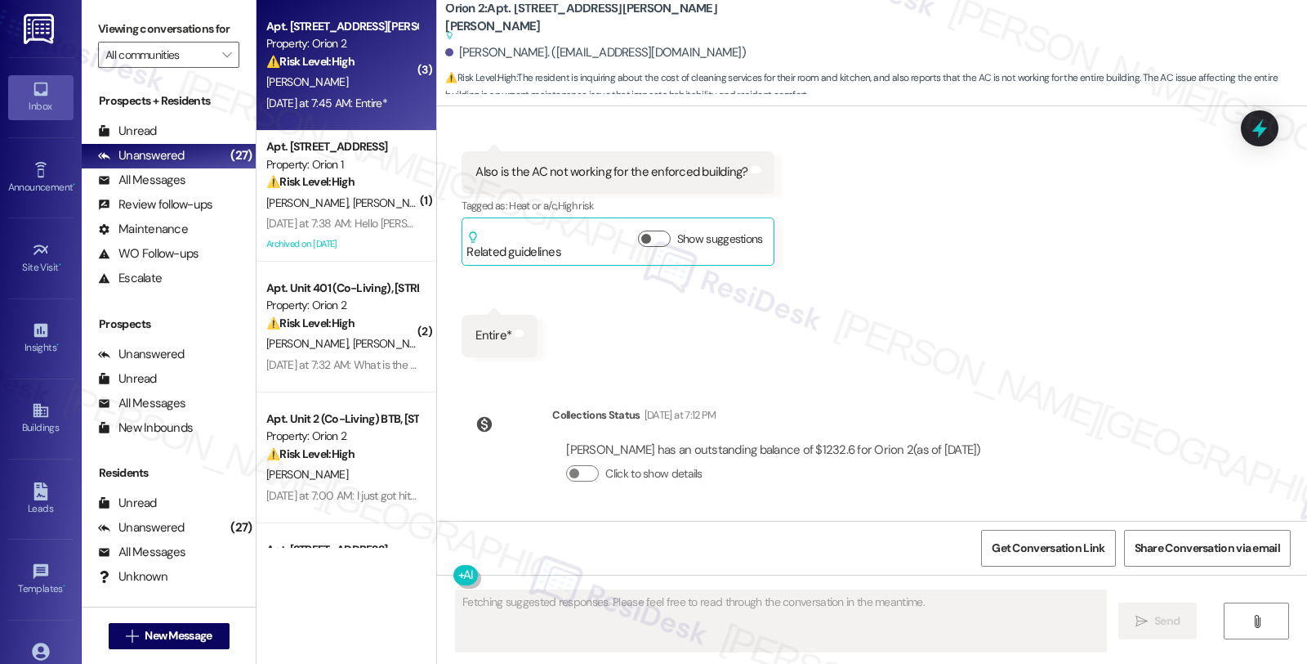
scroll to position [761, 0]
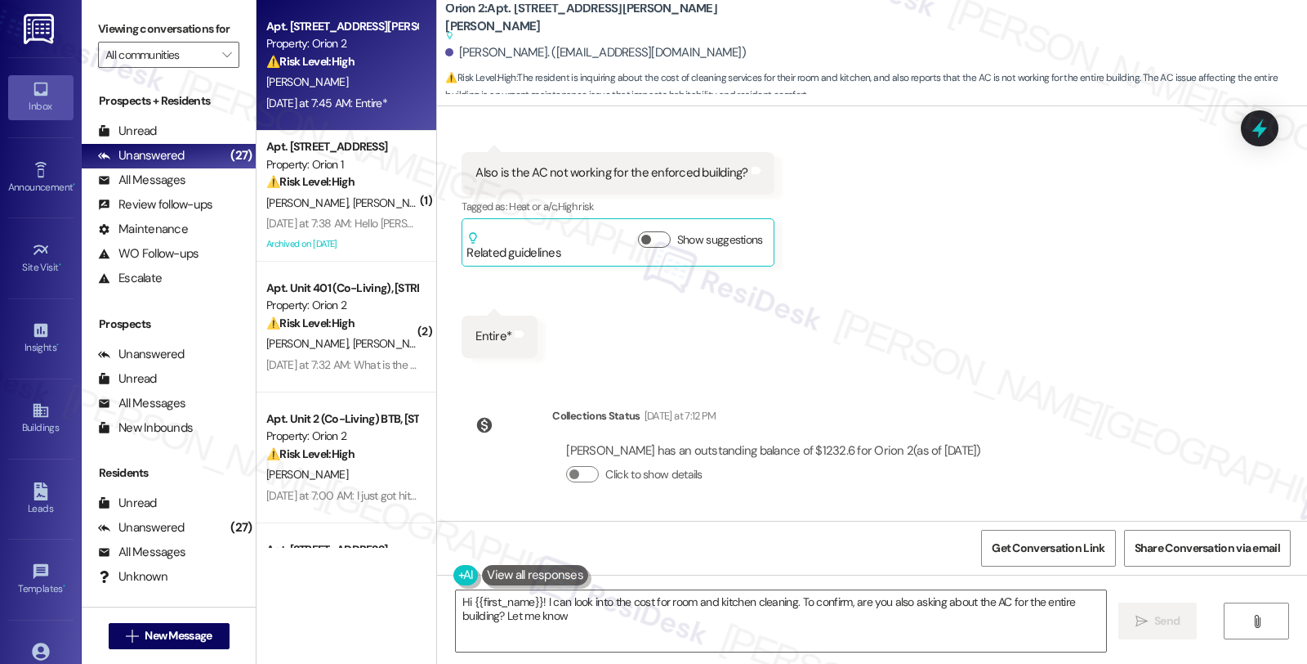
type textarea "Hi {{first_name}}! I can look into the cost for room and kitchen cleaning. To c…"
